Goal: Transaction & Acquisition: Subscribe to service/newsletter

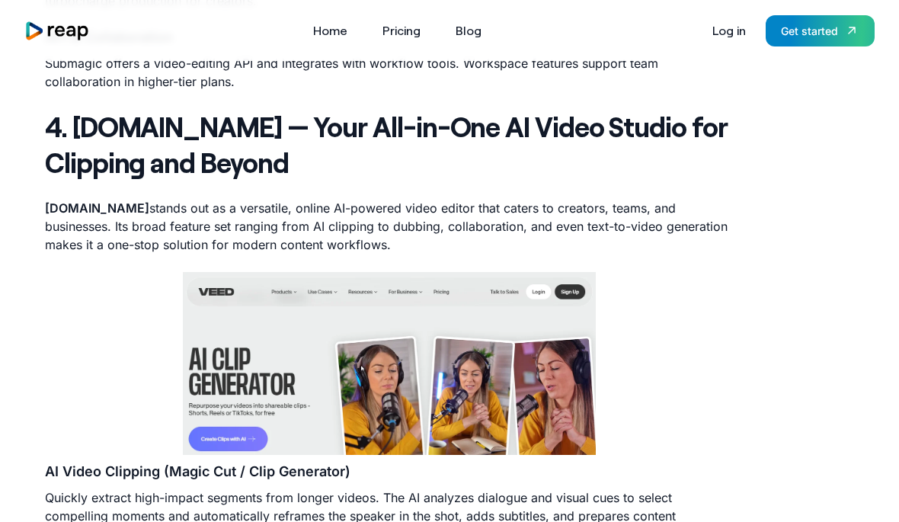
scroll to position [3447, 0]
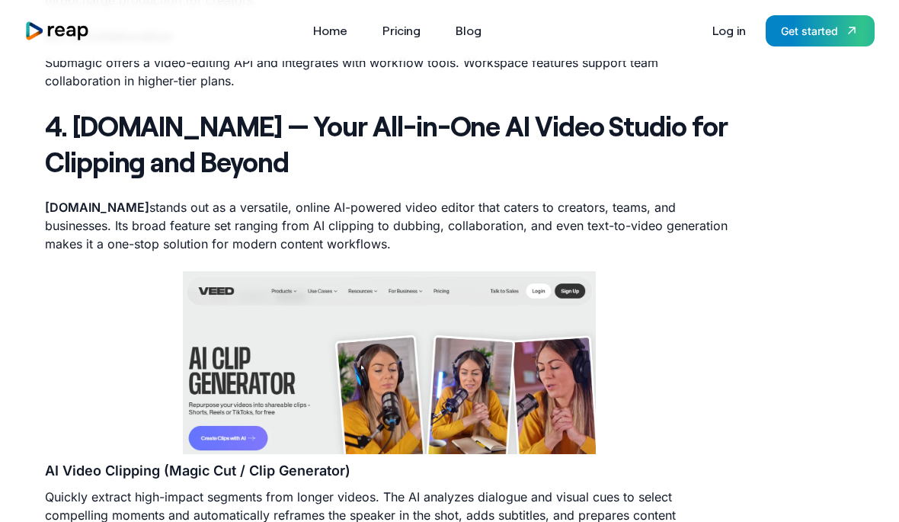
click at [818, 35] on div "Get started" at bounding box center [809, 31] width 57 height 16
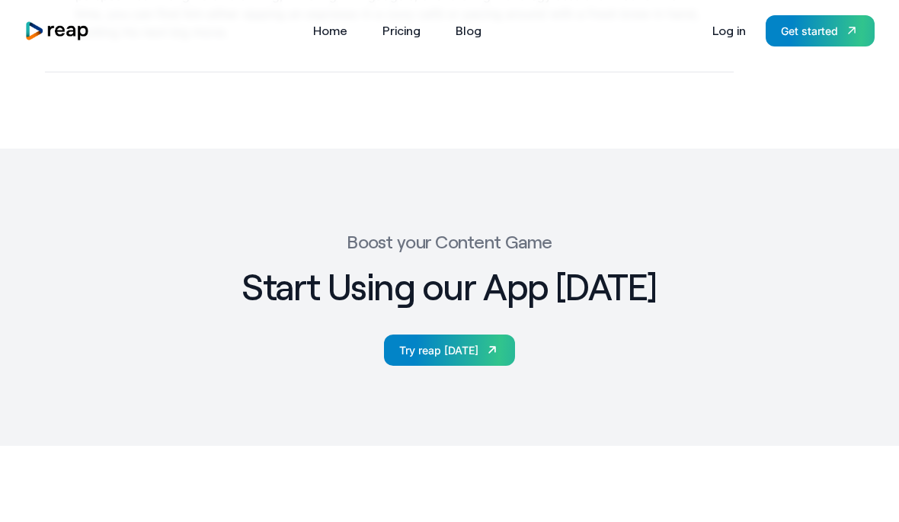
scroll to position [6086, 0]
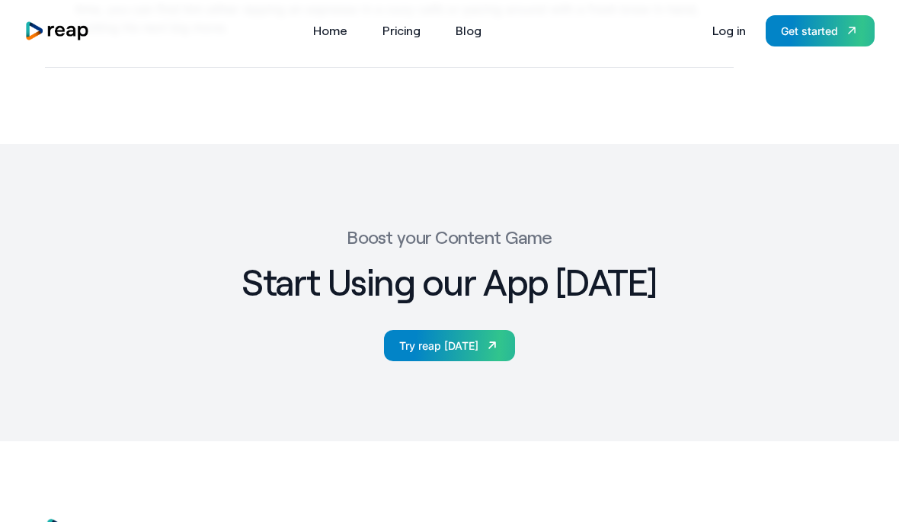
click at [491, 343] on link "Try reap today" at bounding box center [449, 345] width 131 height 31
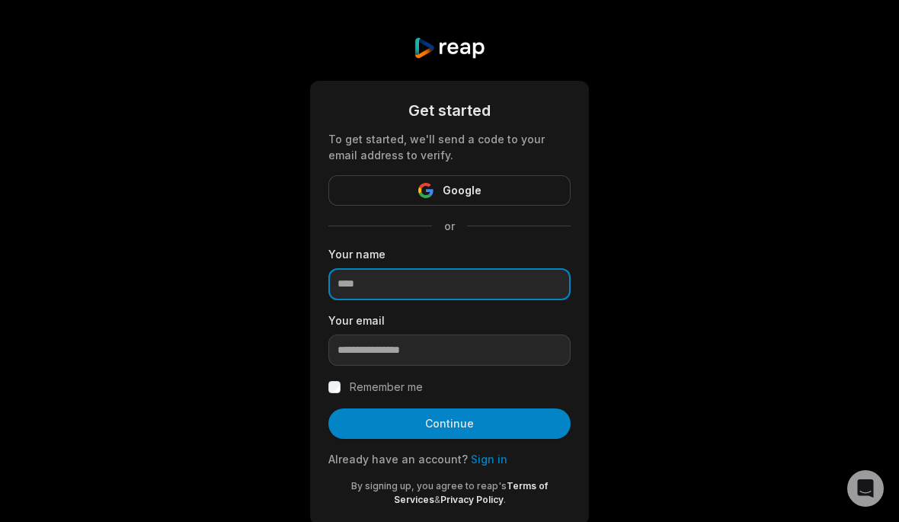
click at [473, 297] on input at bounding box center [450, 284] width 242 height 32
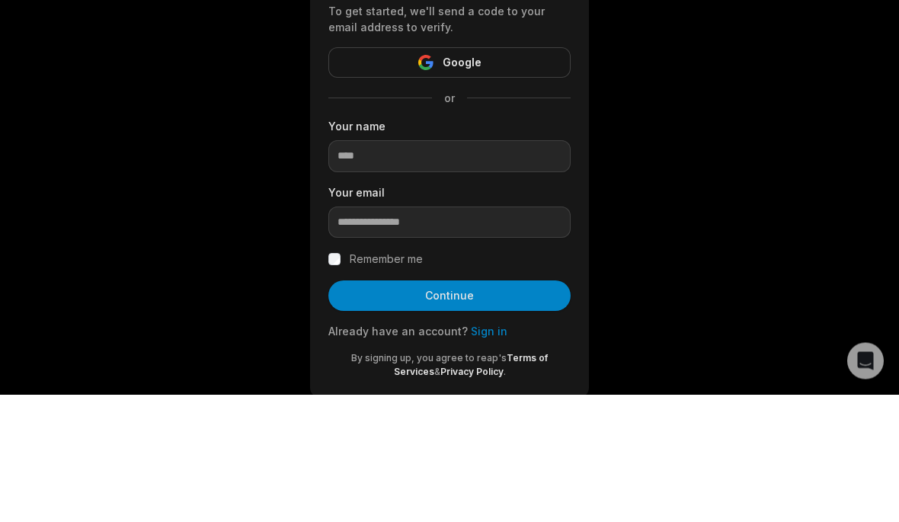
click at [520, 175] on button "Google" at bounding box center [450, 190] width 242 height 30
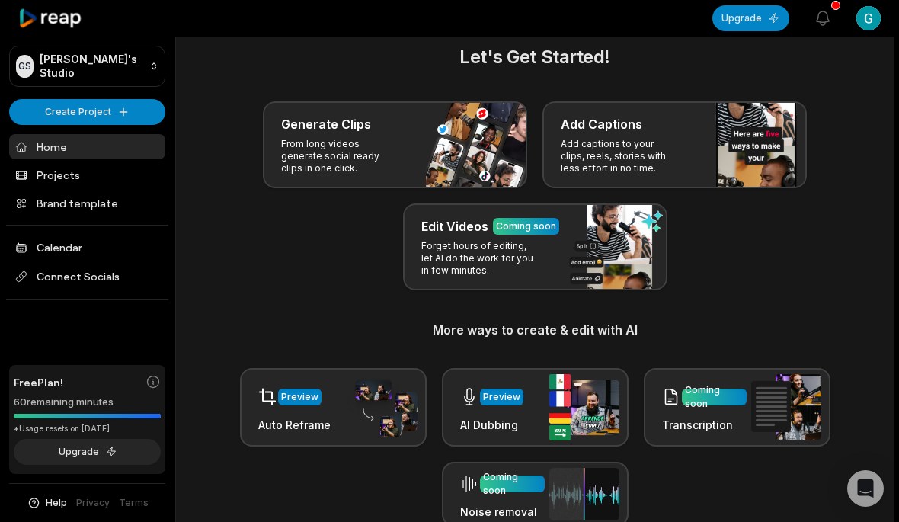
scroll to position [23, 0]
click at [732, 521] on div "Preview Auto Reframe Preview AI Dubbing Coming soon Transcription Coming soon N…" at bounding box center [534, 446] width 681 height 159
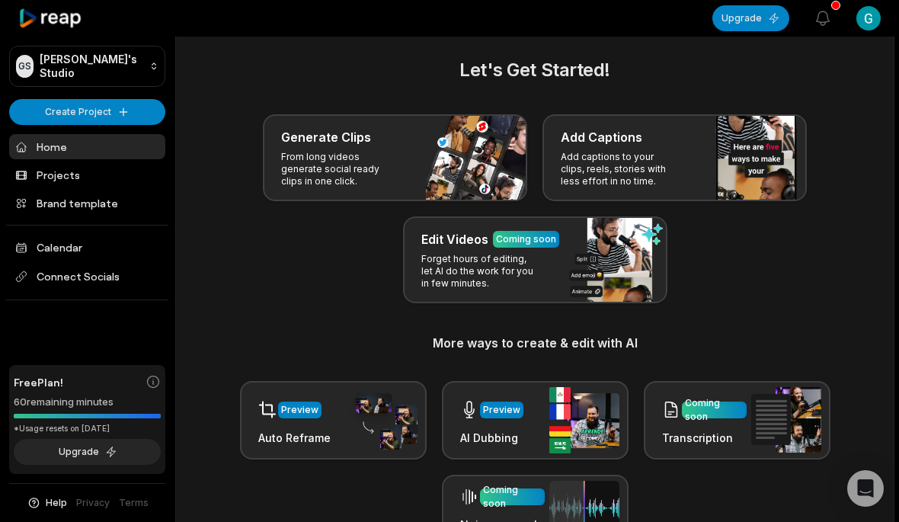
scroll to position [11, 0]
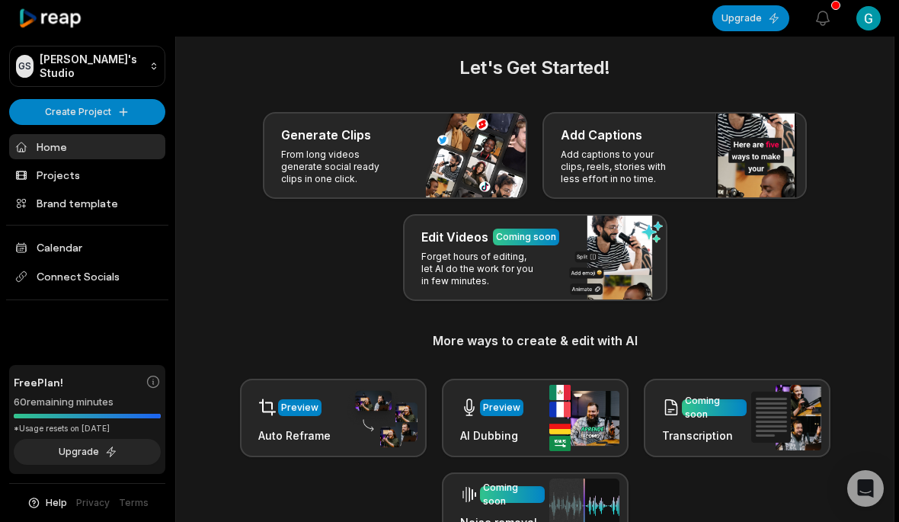
click at [467, 158] on div "Generate Clips From long videos generate social ready clips in one click." at bounding box center [395, 155] width 265 height 87
